Goal: Task Accomplishment & Management: Use online tool/utility

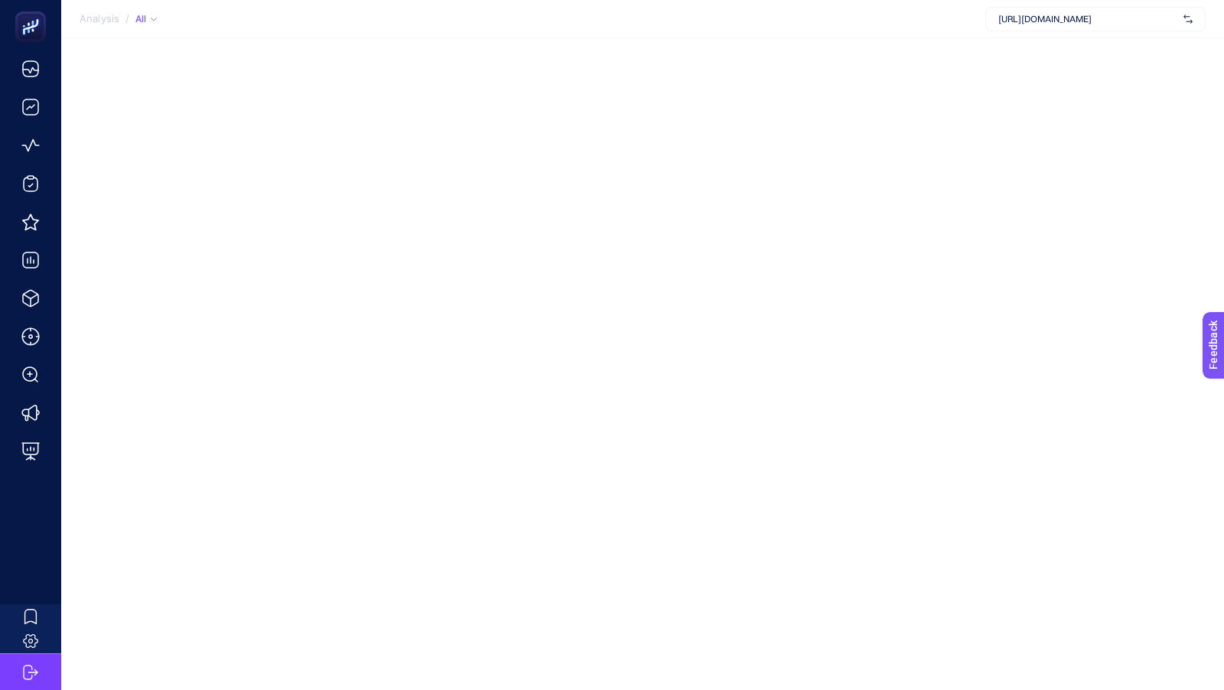
click at [1072, 14] on span "[URL][DOMAIN_NAME]" at bounding box center [1087, 19] width 179 height 12
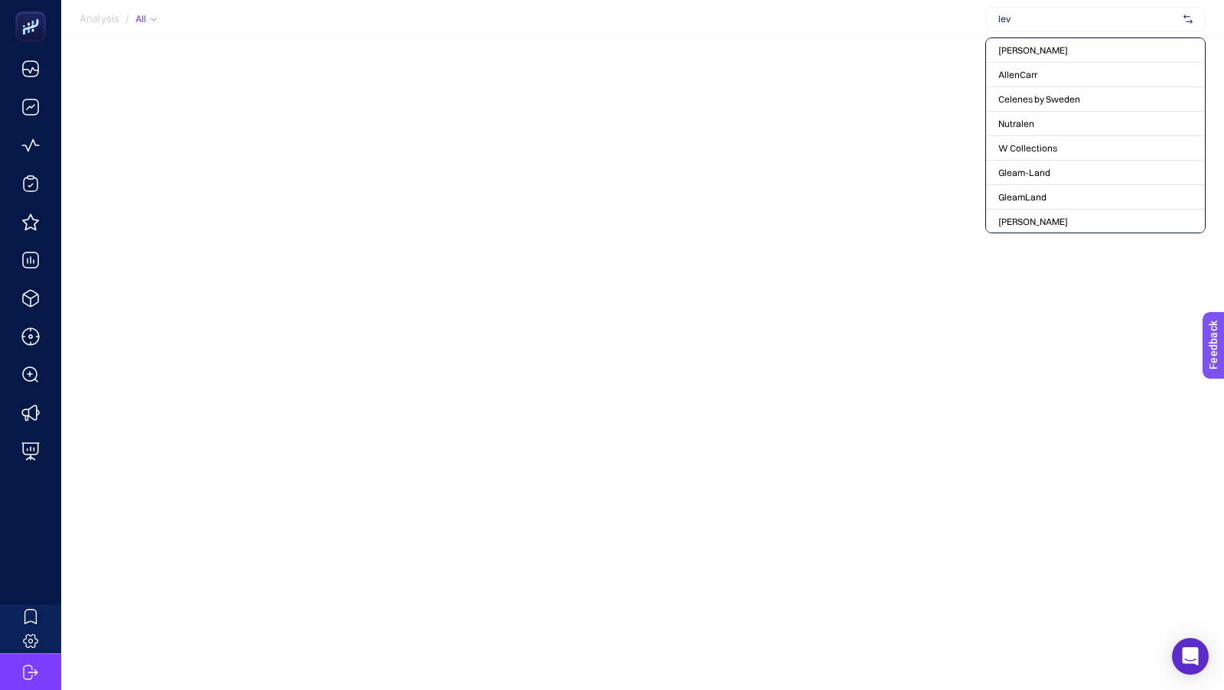
type input "levi"
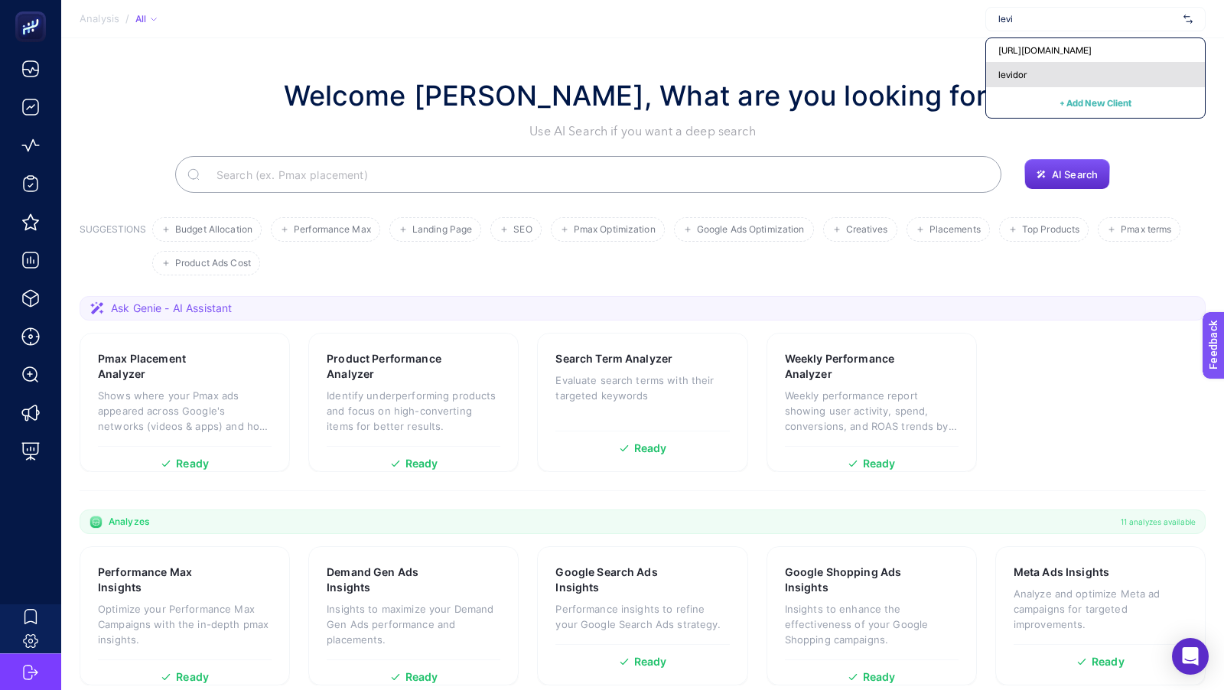
click at [1010, 78] on span "levidor" at bounding box center [1012, 75] width 28 height 12
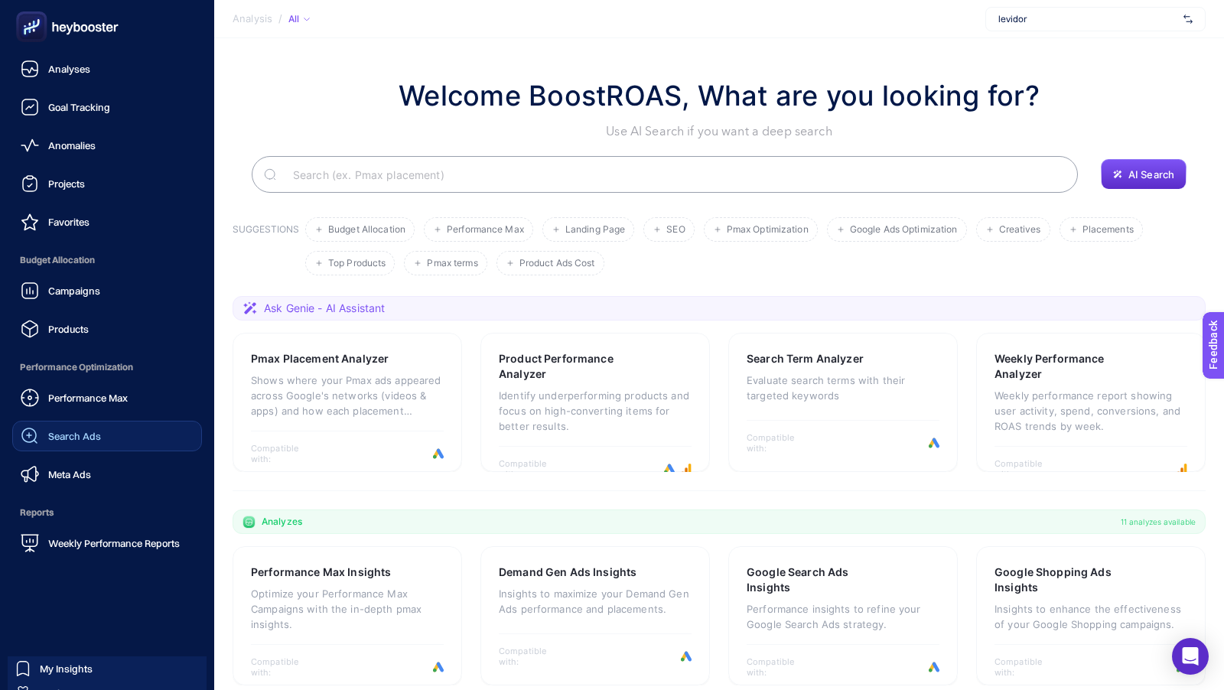
click at [74, 428] on div "Search Ads" at bounding box center [61, 436] width 80 height 18
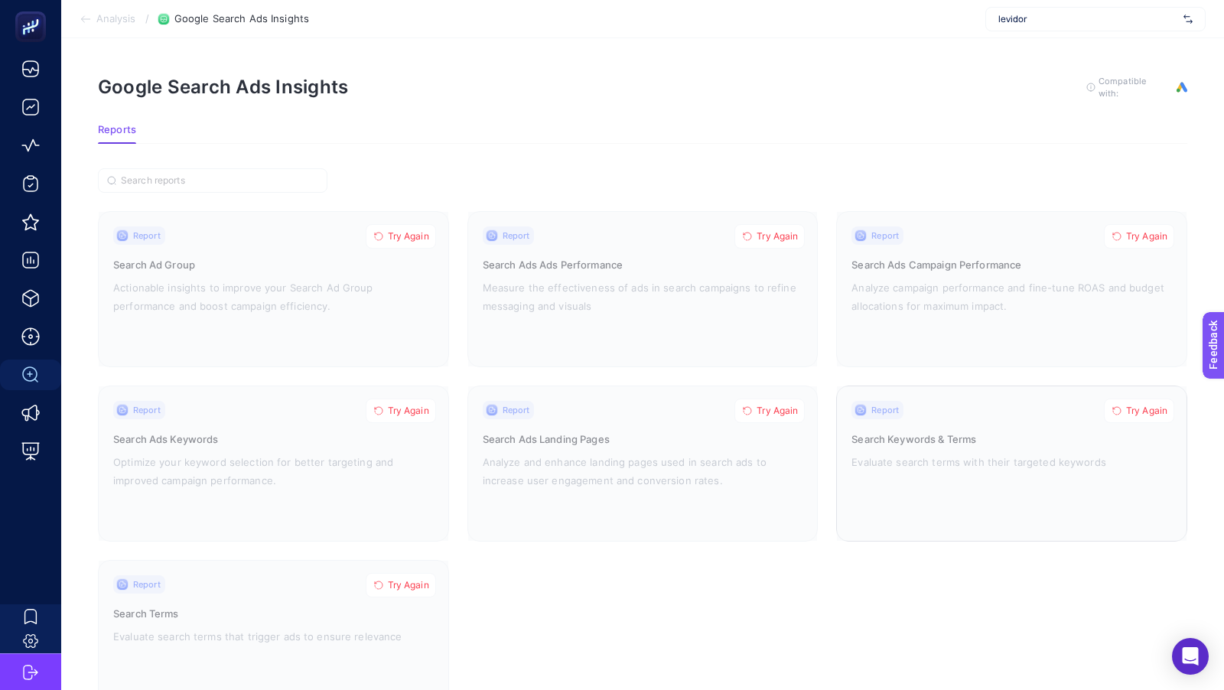
click at [1151, 405] on span "Try Again" at bounding box center [1146, 411] width 41 height 12
click at [1033, 28] on div "levidor" at bounding box center [1095, 19] width 220 height 24
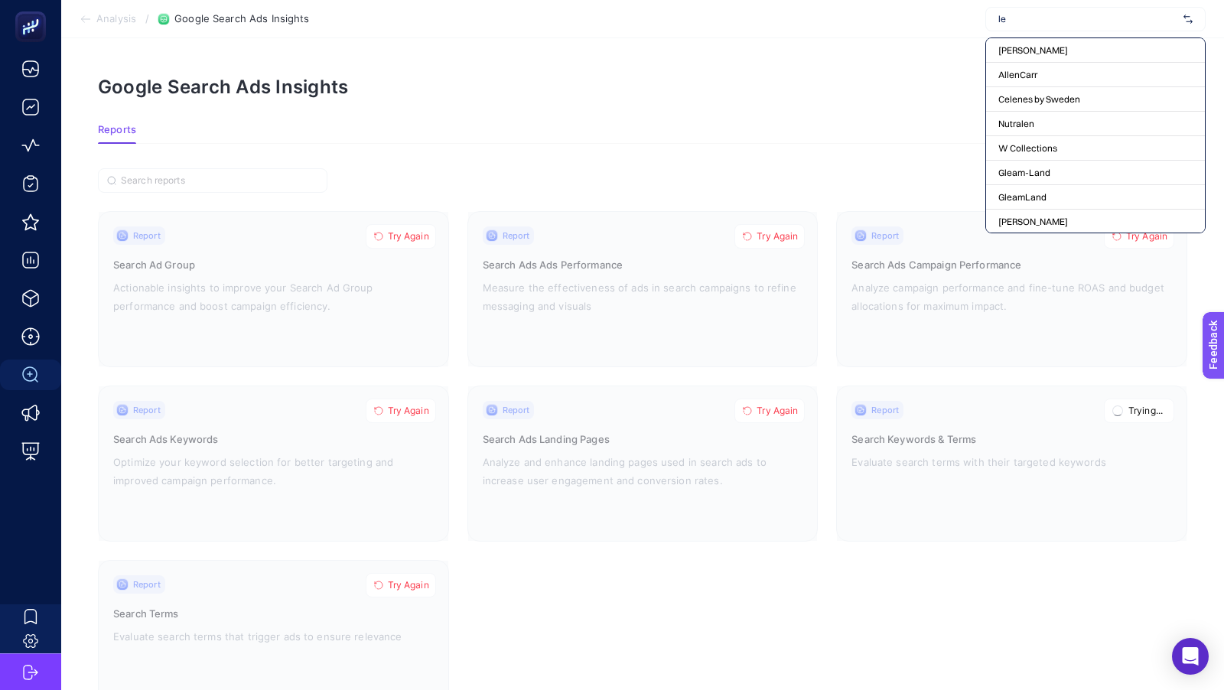
type input "lev"
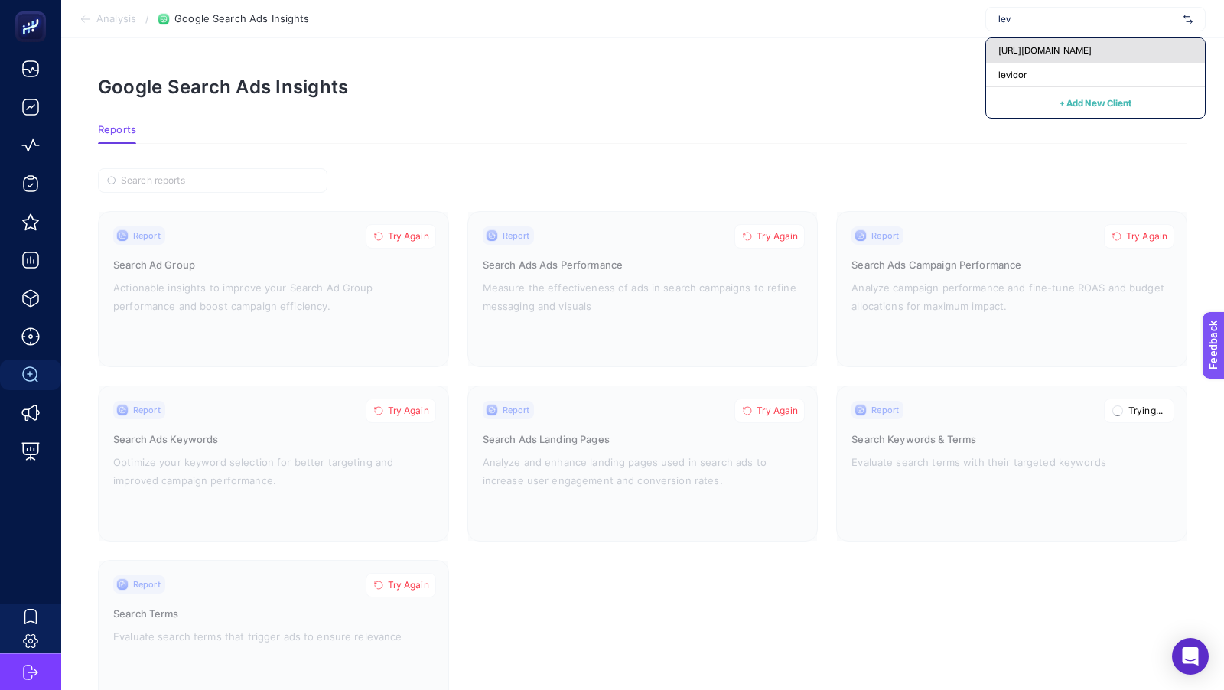
click at [1067, 43] on div "[URL][DOMAIN_NAME]" at bounding box center [1095, 50] width 219 height 24
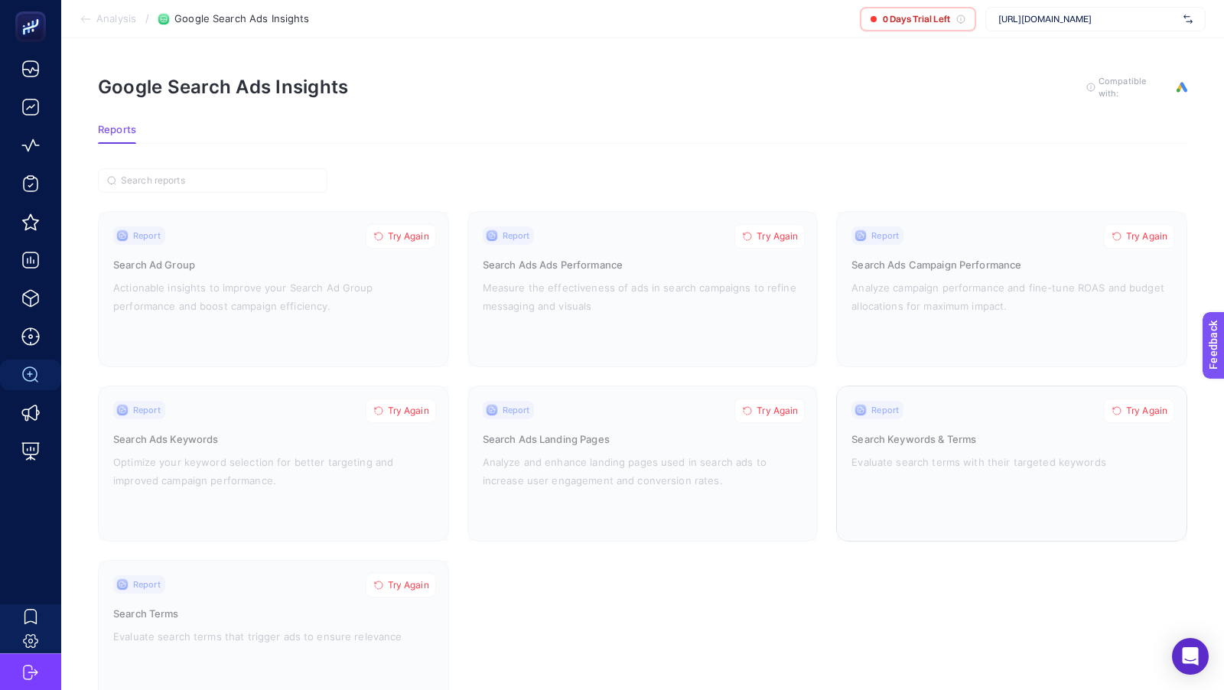
click at [1132, 411] on span "Try Again" at bounding box center [1146, 411] width 41 height 12
